Goal: Find contact information: Find contact information

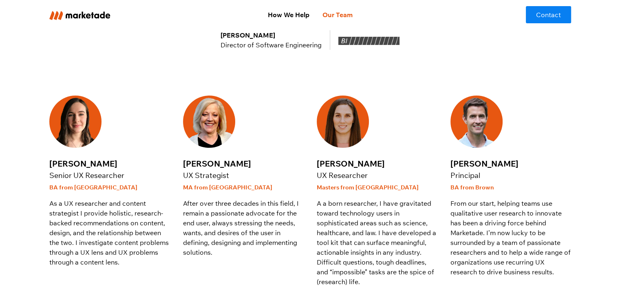
drag, startPoint x: 453, startPoint y: 163, endPoint x: 515, endPoint y: 161, distance: 62.0
click at [515, 161] on div "[PERSON_NAME]" at bounding box center [510, 163] width 121 height 12
drag, startPoint x: 515, startPoint y: 161, endPoint x: 519, endPoint y: 132, distance: 28.7
click at [519, 132] on div at bounding box center [510, 121] width 121 height 52
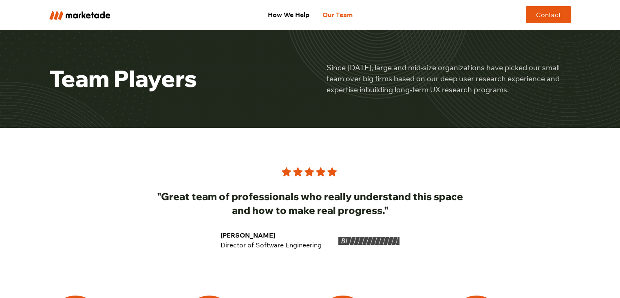
click at [551, 14] on link "Contact" at bounding box center [548, 14] width 45 height 17
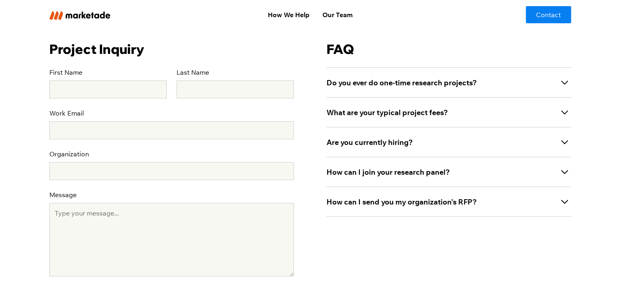
scroll to position [280, 0]
click at [521, 142] on div "Are you currently hiring?" at bounding box center [449, 141] width 245 height 30
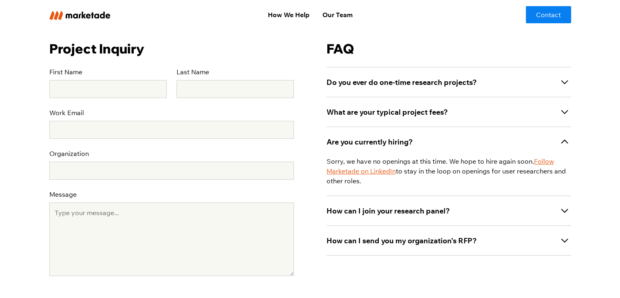
click at [548, 162] on link "Follow Marketade on LinkedIn" at bounding box center [440, 166] width 227 height 18
